Goal: Task Accomplishment & Management: Use online tool/utility

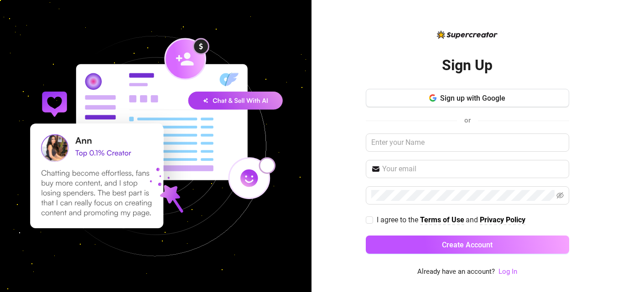
click at [584, 106] on div "Sign Up Sign up with Google or I agree to the Terms of Use and Privacy Policy C…" at bounding box center [466, 146] width 311 height 292
click at [508, 269] on link "Log In" at bounding box center [507, 272] width 19 height 8
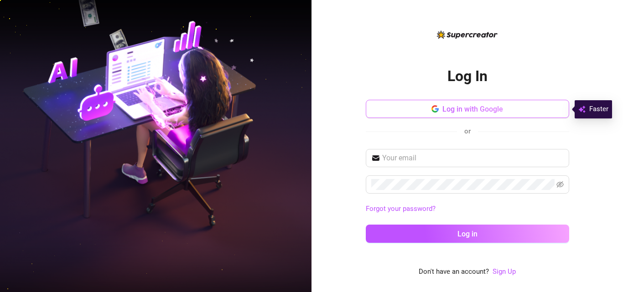
click at [494, 110] on span "Log in with Google" at bounding box center [472, 109] width 61 height 9
